Goal: Information Seeking & Learning: Learn about a topic

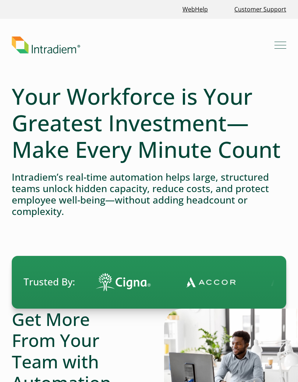
click at [260, 374] on img at bounding box center [231, 355] width 134 height 94
